Goal: Transaction & Acquisition: Purchase product/service

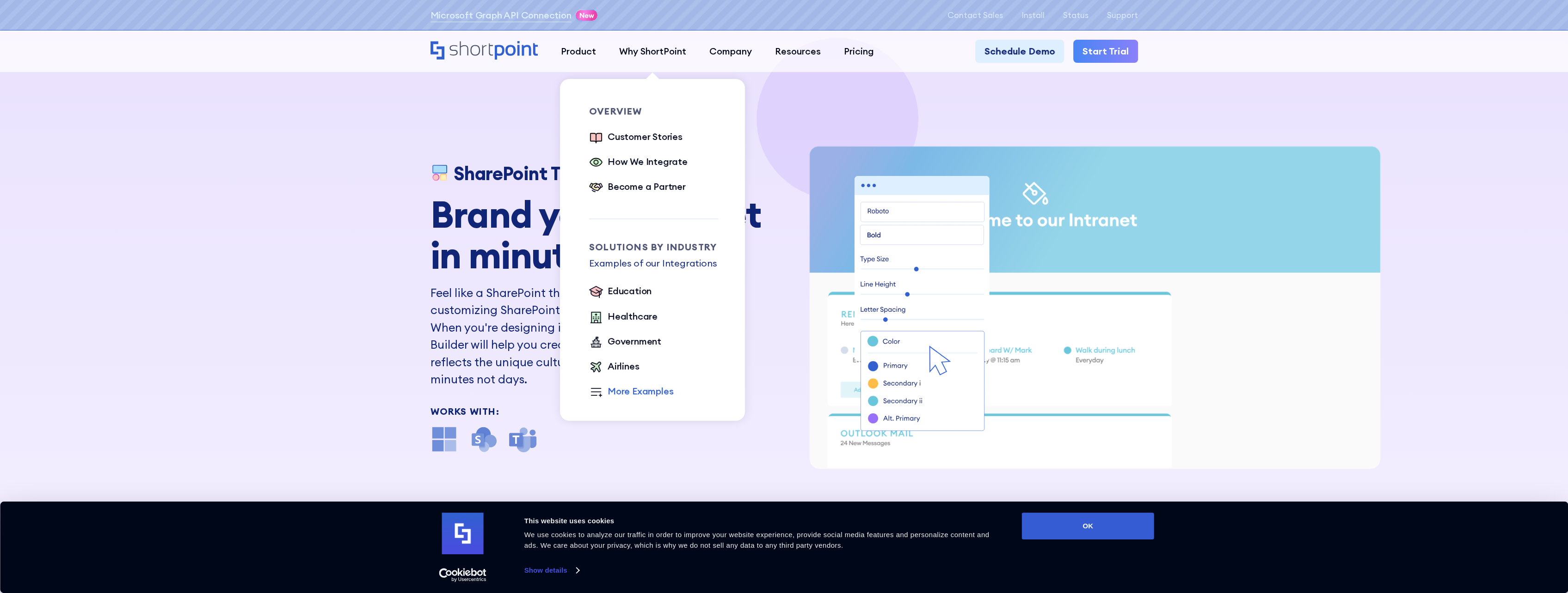
click at [636, 387] on div "More Examples" at bounding box center [640, 391] width 66 height 14
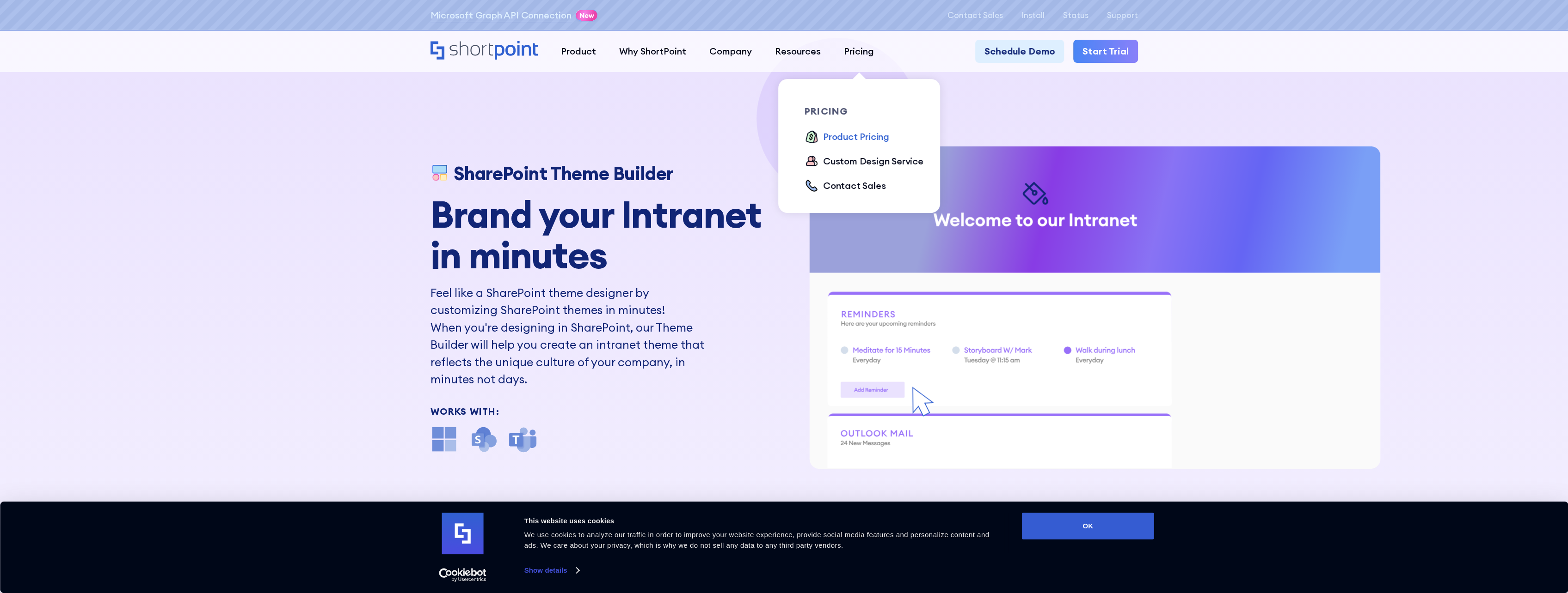
click at [857, 139] on div "Product Pricing" at bounding box center [856, 136] width 66 height 14
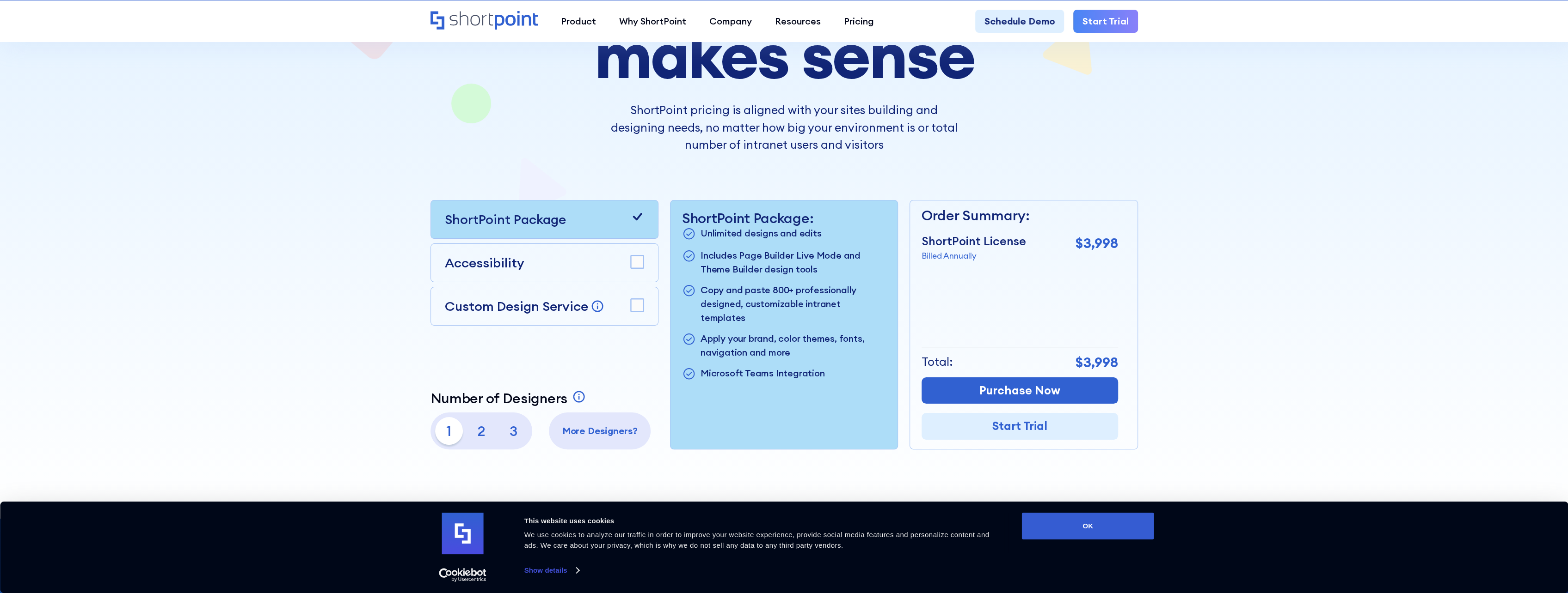
scroll to position [185, 0]
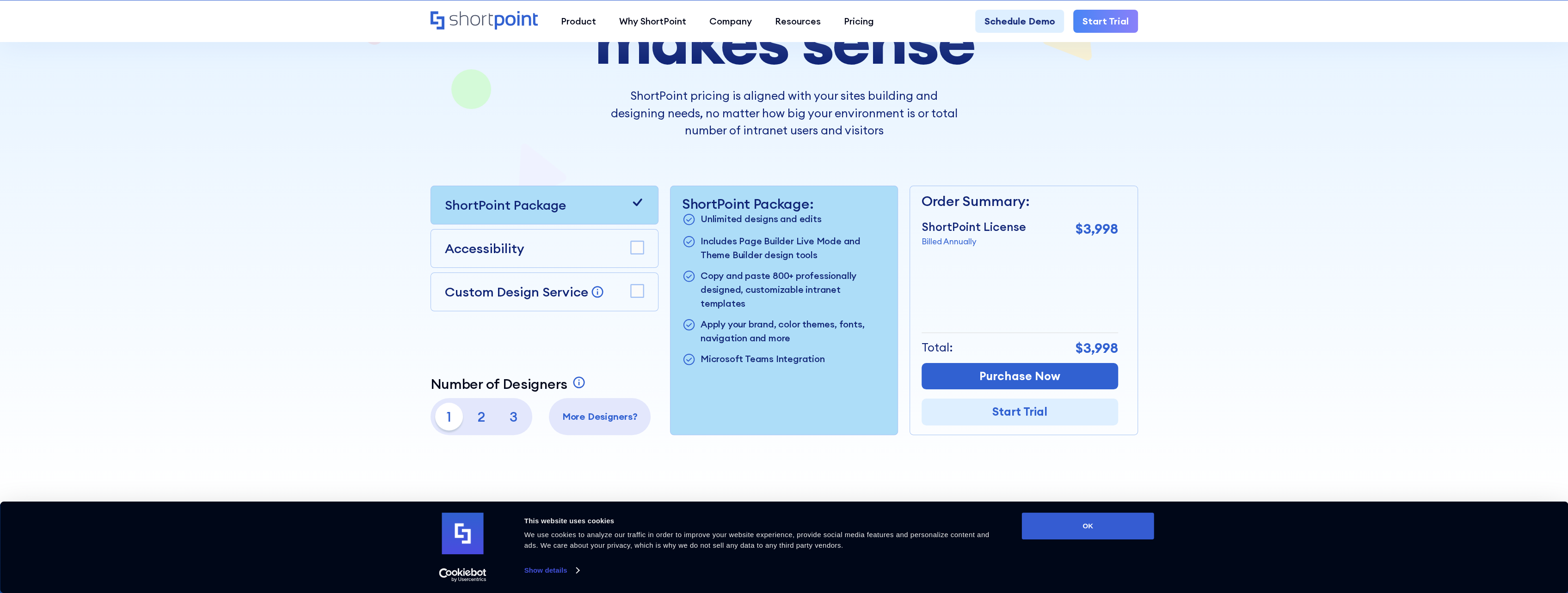
click at [638, 291] on rect at bounding box center [637, 291] width 13 height 13
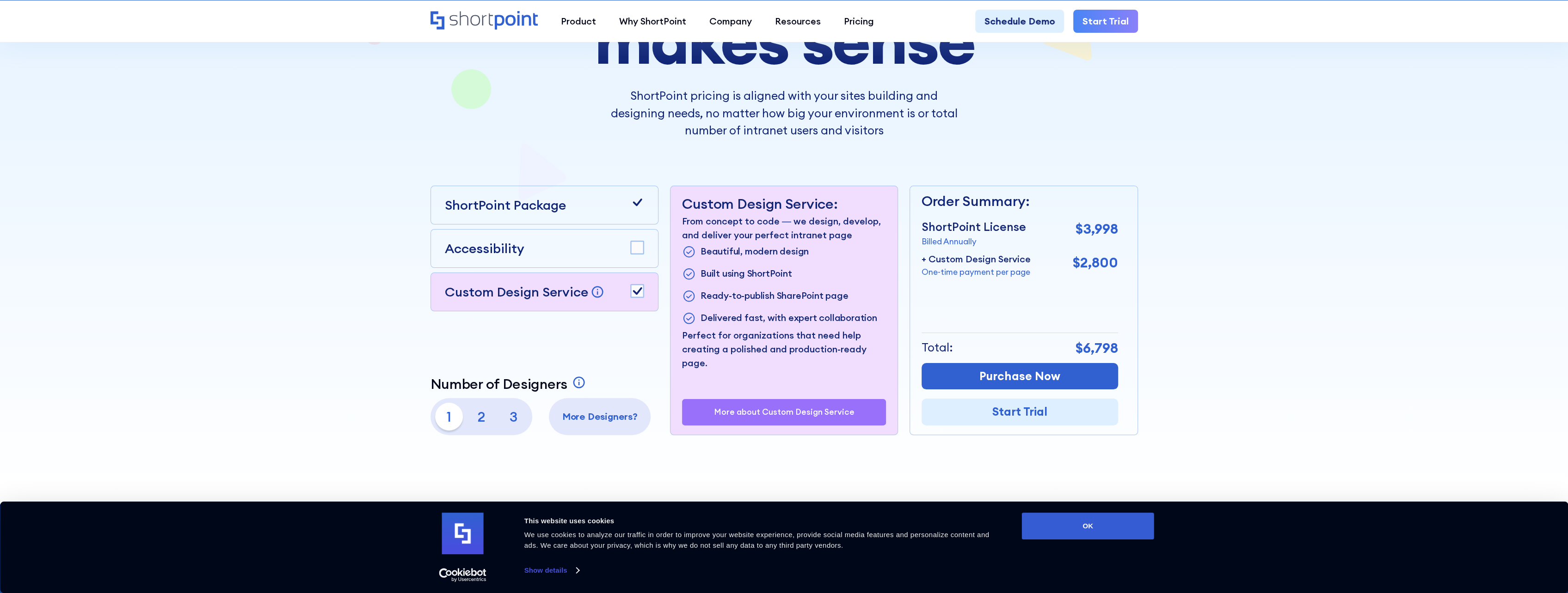
click at [638, 291] on icon at bounding box center [637, 291] width 9 height 7
click at [477, 422] on p "2" at bounding box center [481, 417] width 28 height 28
click at [447, 417] on p "1" at bounding box center [449, 417] width 28 height 28
drag, startPoint x: 1073, startPoint y: 229, endPoint x: 1120, endPoint y: 230, distance: 47.0
click at [1120, 230] on div "Order Summary: ShortPoint License Billed Annually $3,998 + Custom Design Servic…" at bounding box center [1023, 310] width 228 height 249
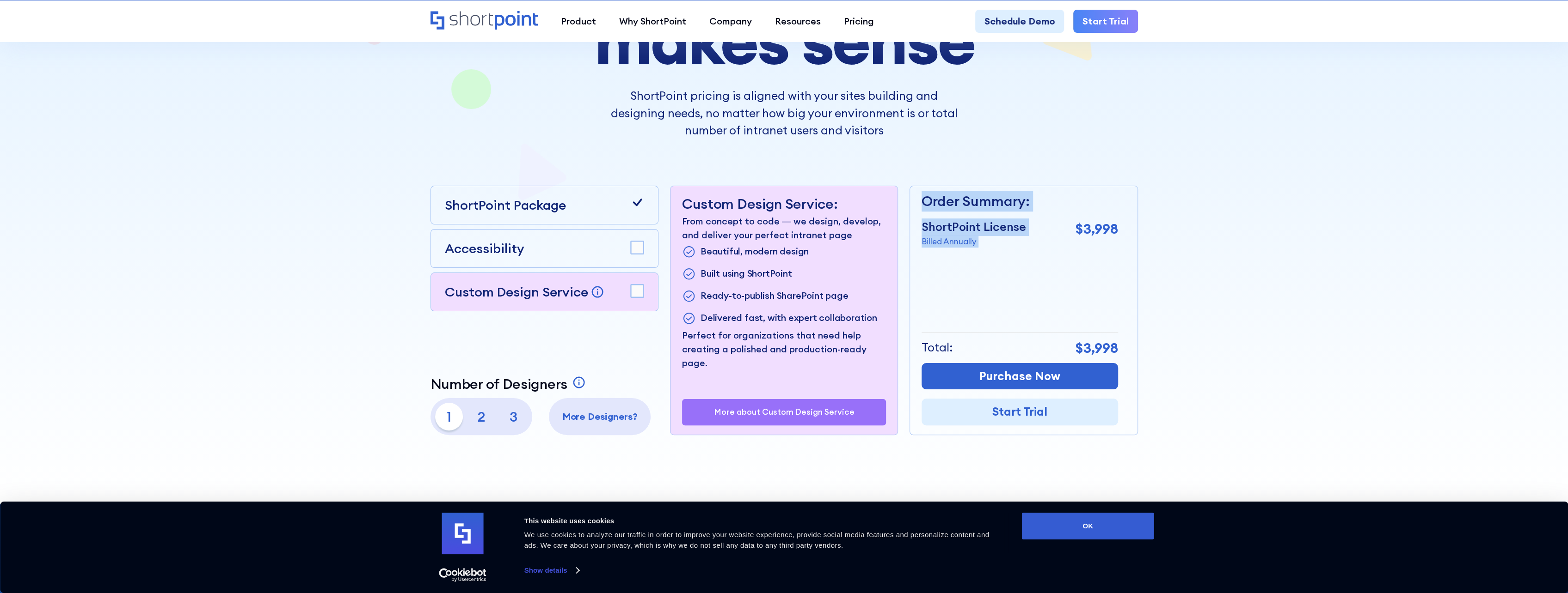
click at [1014, 283] on div "Order Summary: ShortPoint License Billed Annually $3,998 + Custom Design Servic…" at bounding box center [1020, 310] width 197 height 249
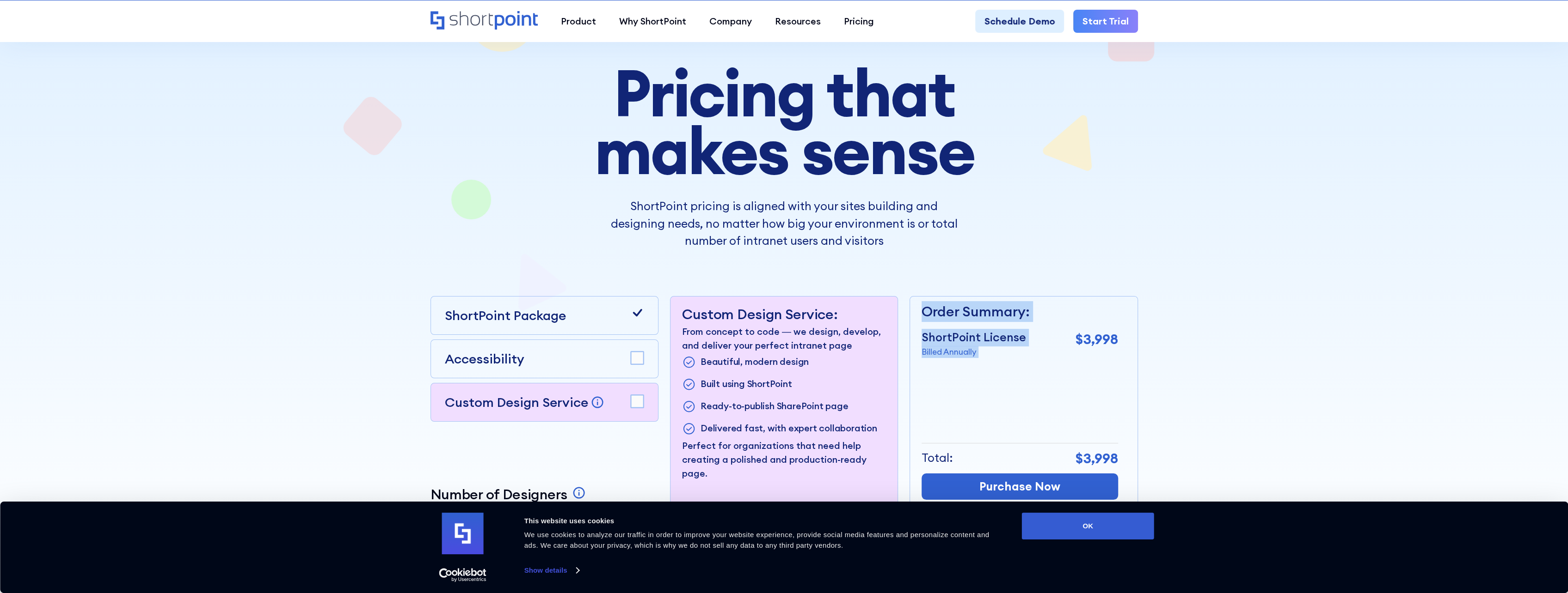
scroll to position [0, 0]
